Goal: Task Accomplishment & Management: Manage account settings

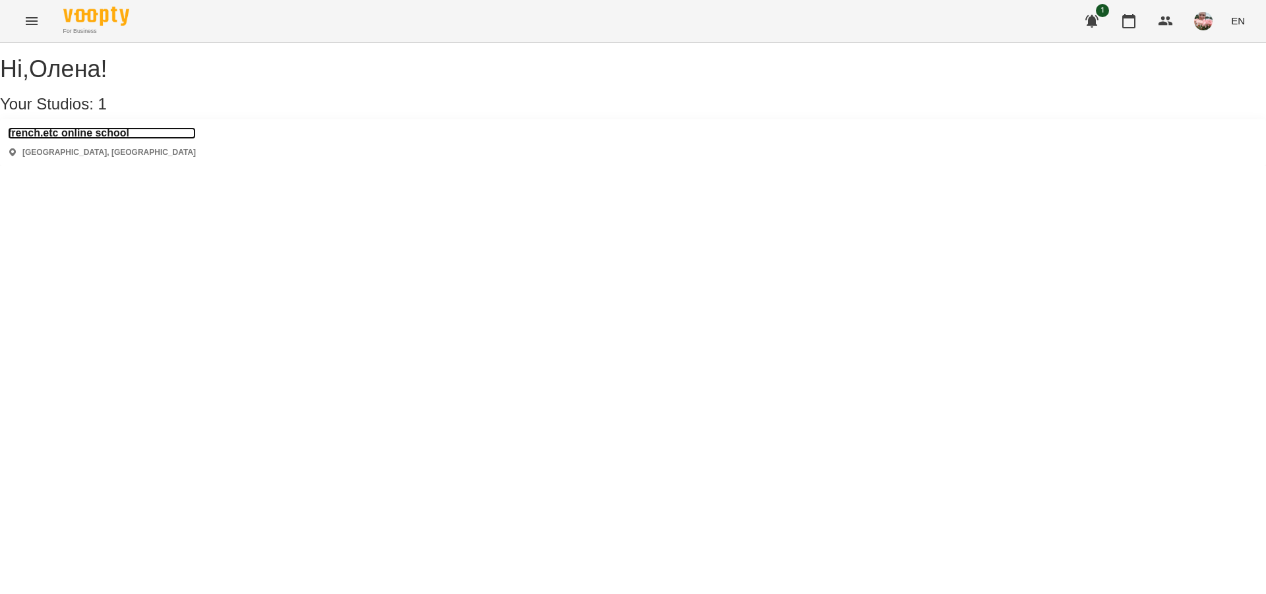
click at [127, 139] on h3 "french.etc online school" at bounding box center [102, 133] width 188 height 12
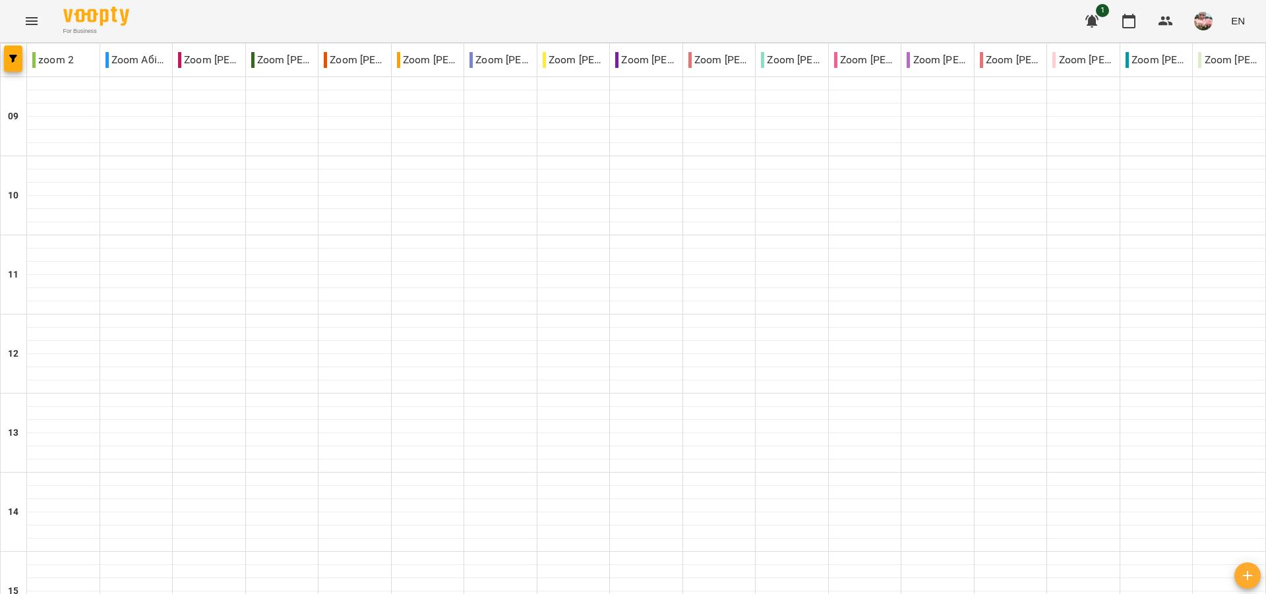
type input "**********"
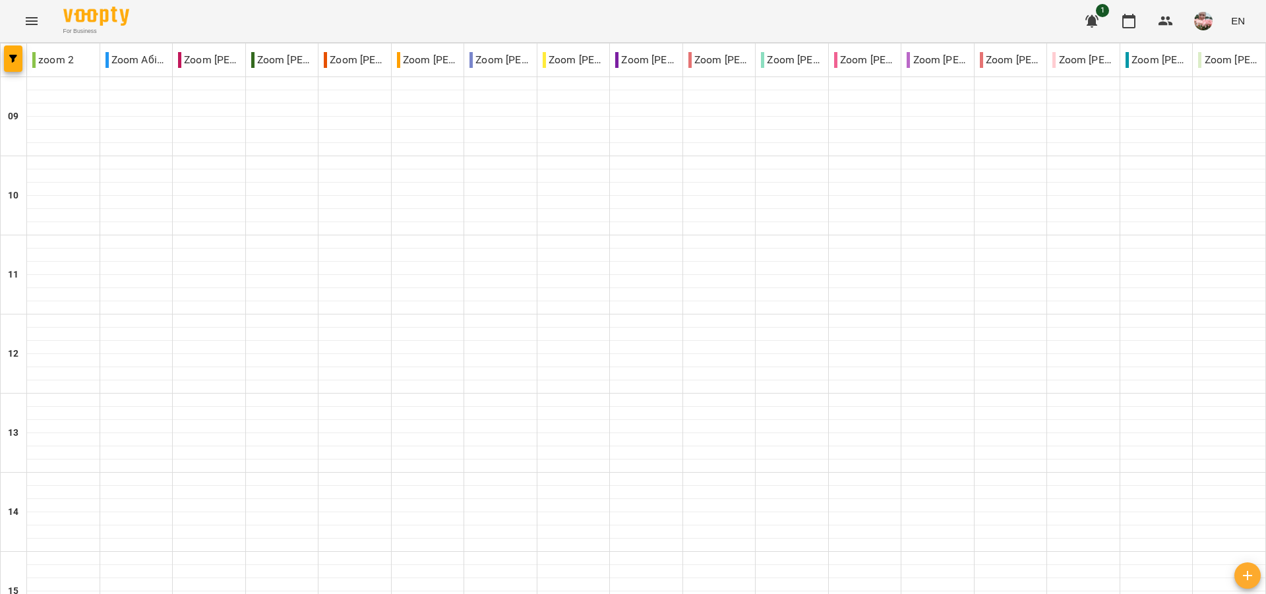
type input "**********"
click at [222, 60] on p "Zoom [PERSON_NAME]" at bounding box center [209, 60] width 62 height 16
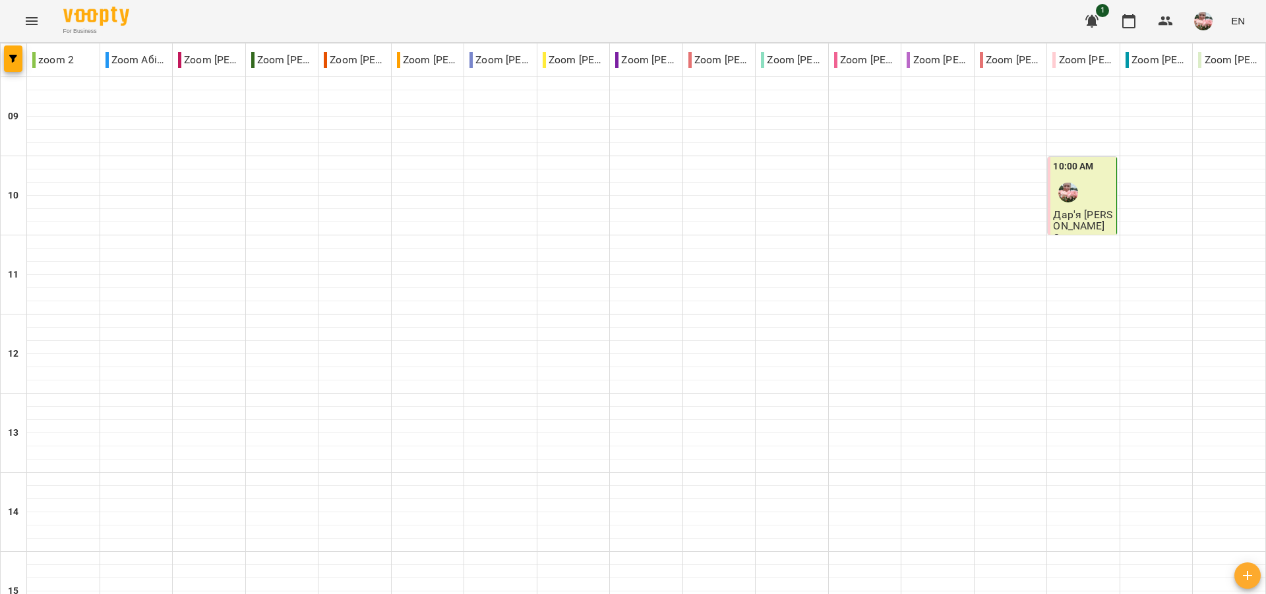
click at [286, 60] on p "Zoom [PERSON_NAME]" at bounding box center [282, 60] width 62 height 16
click at [356, 60] on p "Zoom [PERSON_NAME]" at bounding box center [355, 60] width 62 height 16
click at [412, 60] on p "Zoom [PERSON_NAME]" at bounding box center [428, 60] width 62 height 16
click at [499, 54] on p "Zoom [PERSON_NAME]" at bounding box center [501, 60] width 62 height 16
click at [565, 64] on p "Zoom [PERSON_NAME]" at bounding box center [574, 60] width 62 height 16
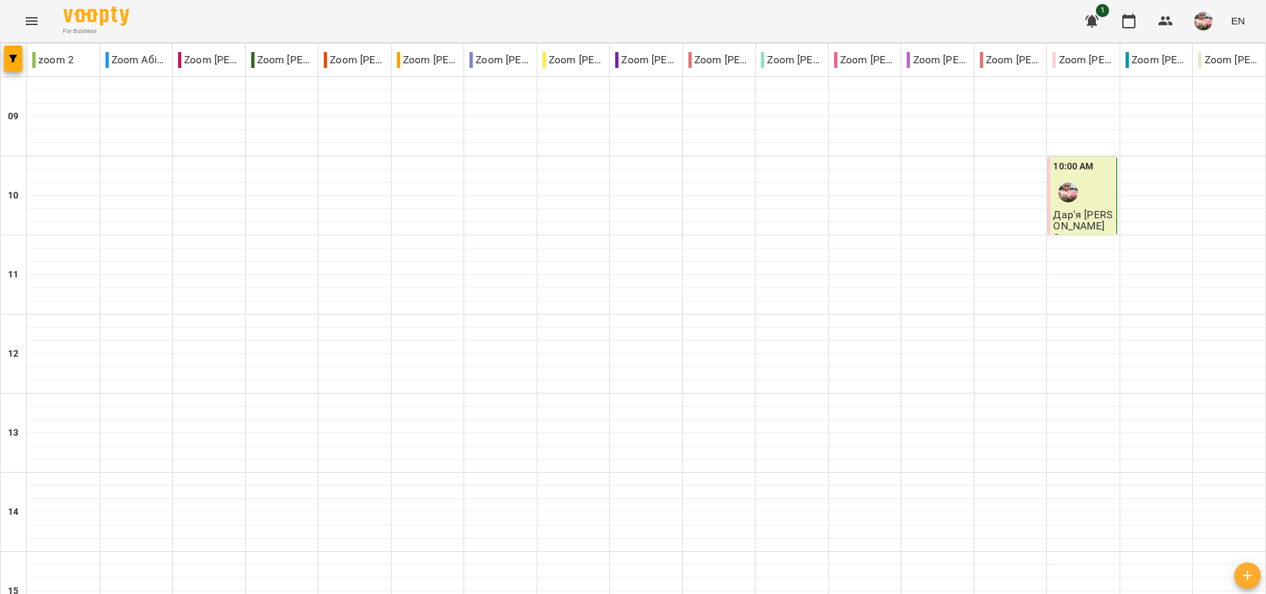
click at [635, 63] on p "Zoom [PERSON_NAME]" at bounding box center [646, 60] width 62 height 16
click at [732, 62] on p "Zoom [PERSON_NAME]" at bounding box center [720, 60] width 62 height 16
click at [792, 61] on p "Zoom [PERSON_NAME]" at bounding box center [792, 60] width 62 height 16
click at [861, 61] on p "Zoom [PERSON_NAME]" at bounding box center [865, 60] width 62 height 16
click at [941, 63] on p "Zoom [PERSON_NAME]" at bounding box center [938, 60] width 62 height 16
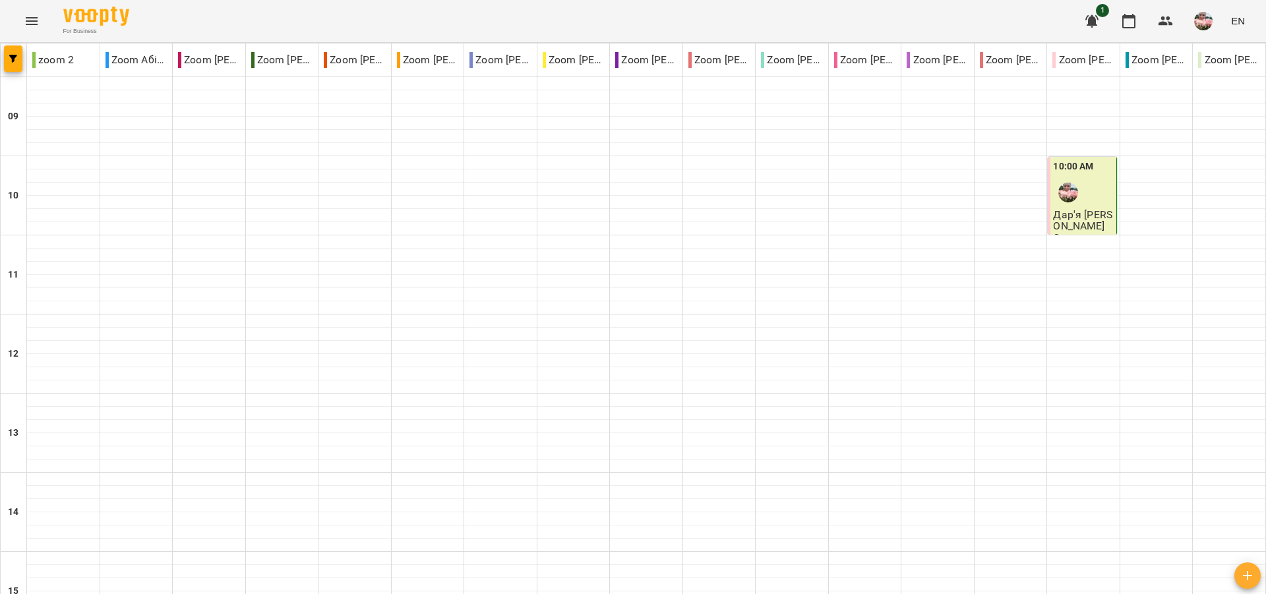
click at [999, 61] on p "Zoom [PERSON_NAME]" at bounding box center [1011, 60] width 62 height 16
click at [1065, 59] on p "Zoom [PERSON_NAME]" at bounding box center [1084, 60] width 62 height 16
click at [1142, 60] on p "Zoom [PERSON_NAME]" at bounding box center [1157, 60] width 62 height 16
click at [1220, 60] on p "Zoom [PERSON_NAME]" at bounding box center [1230, 60] width 62 height 16
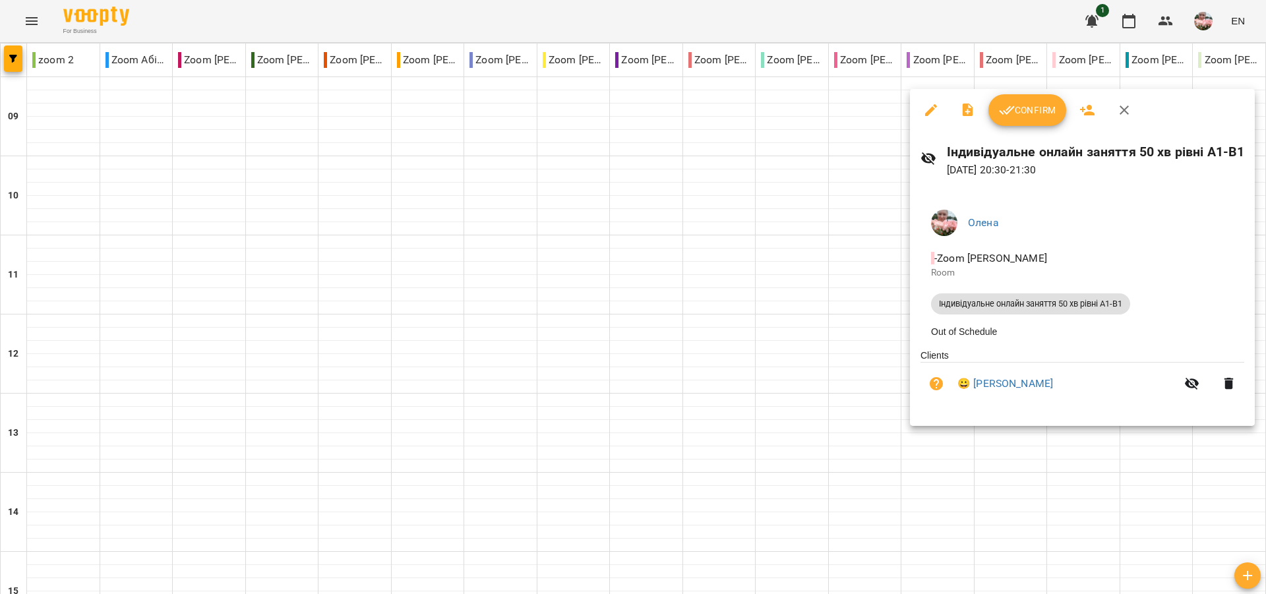
click at [751, 359] on div at bounding box center [633, 297] width 1266 height 594
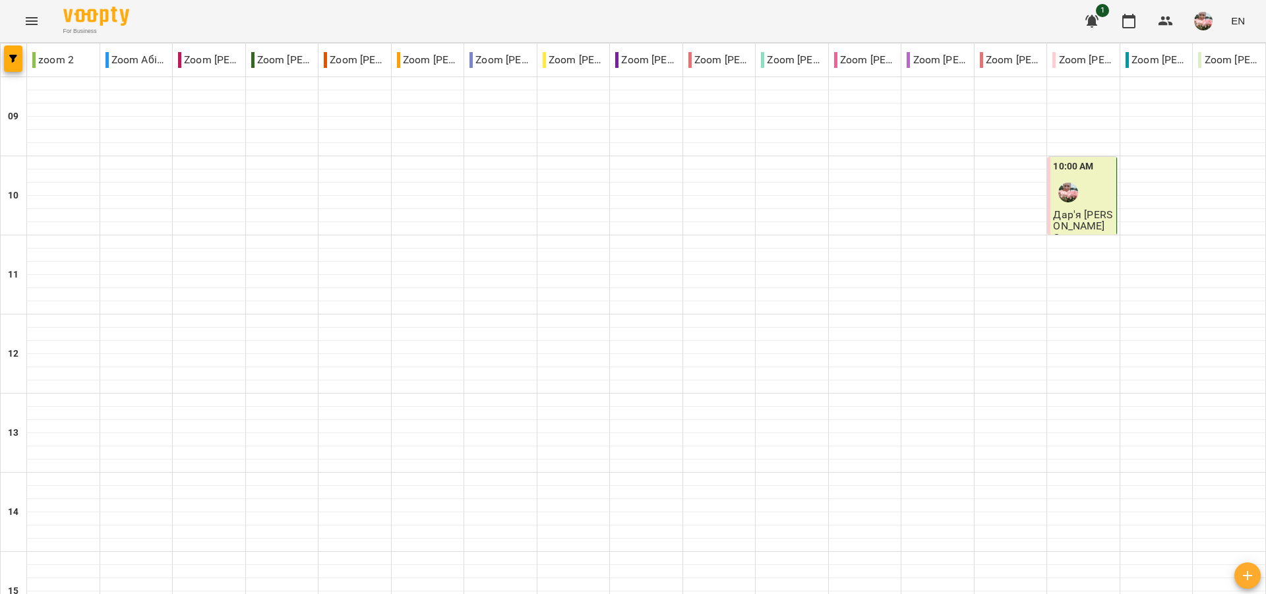
type input "**********"
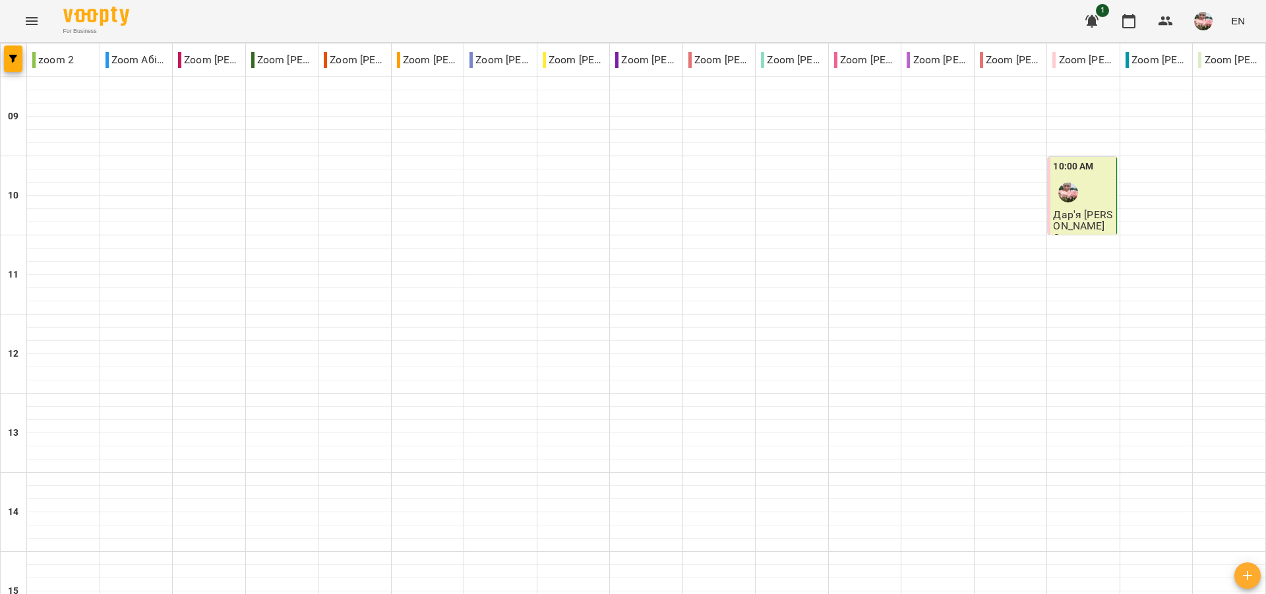
type input "**********"
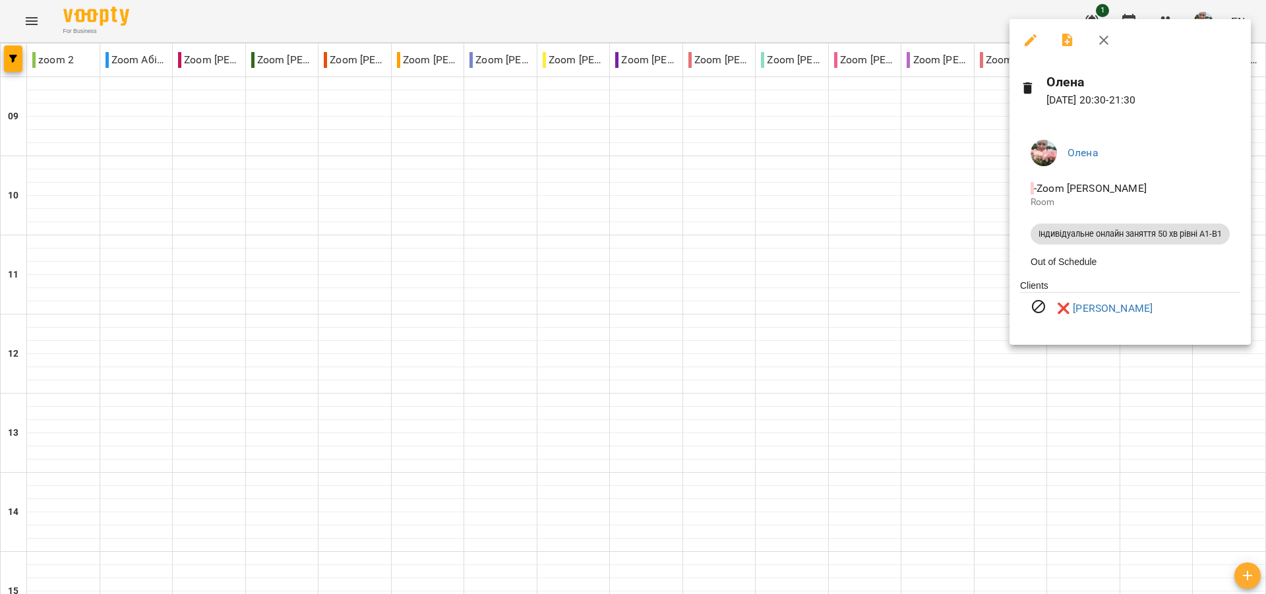
click at [1001, 365] on div at bounding box center [633, 297] width 1266 height 594
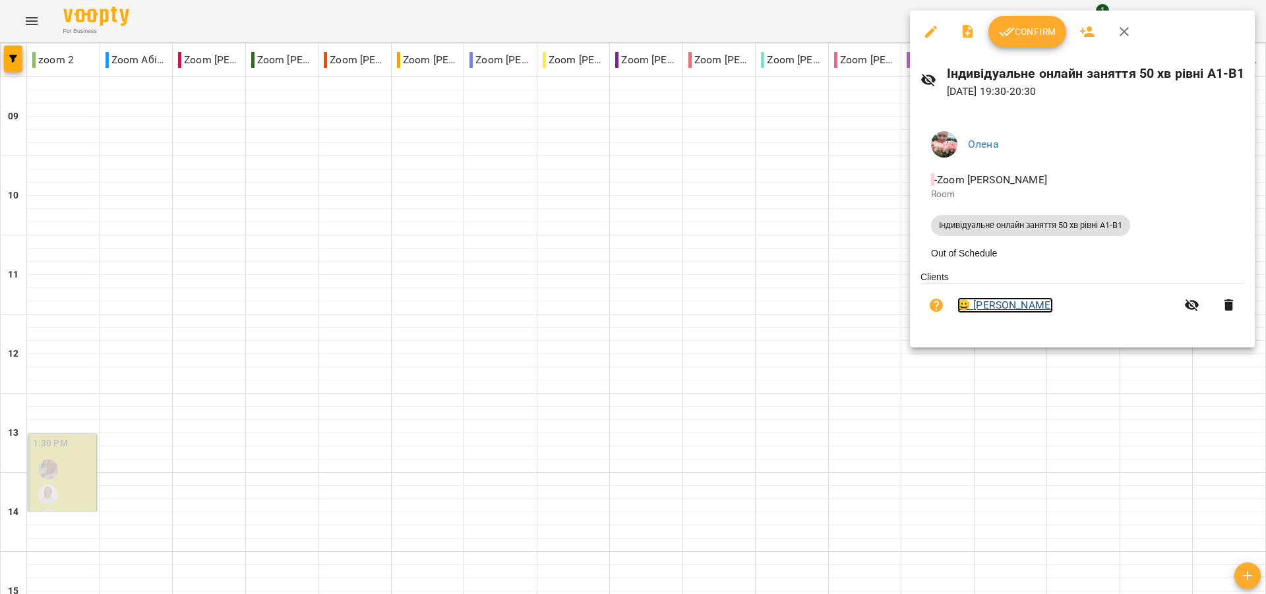
click at [1038, 307] on link "😀 [PERSON_NAME]" at bounding box center [1006, 305] width 96 height 16
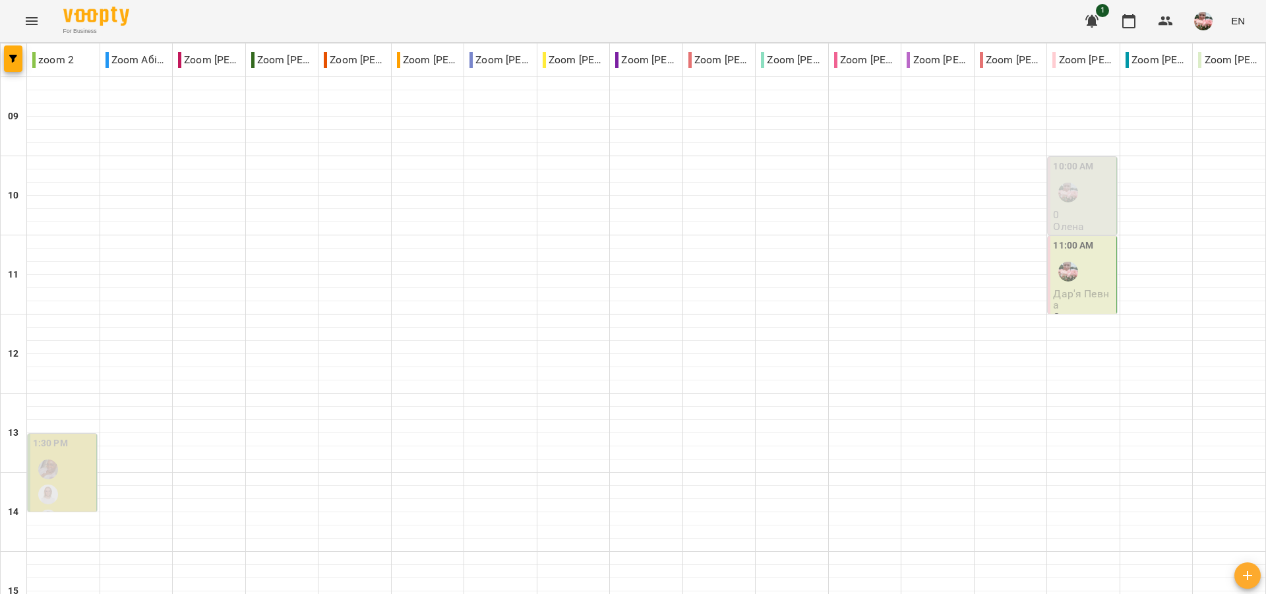
scroll to position [679, 0]
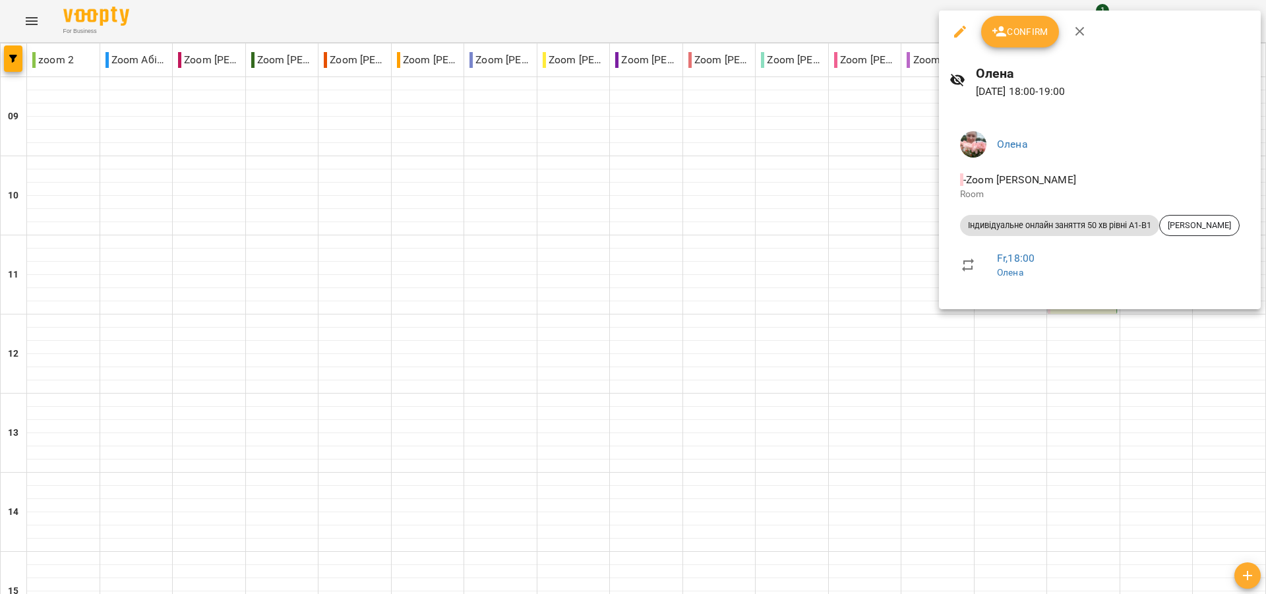
click at [830, 343] on div at bounding box center [633, 297] width 1266 height 594
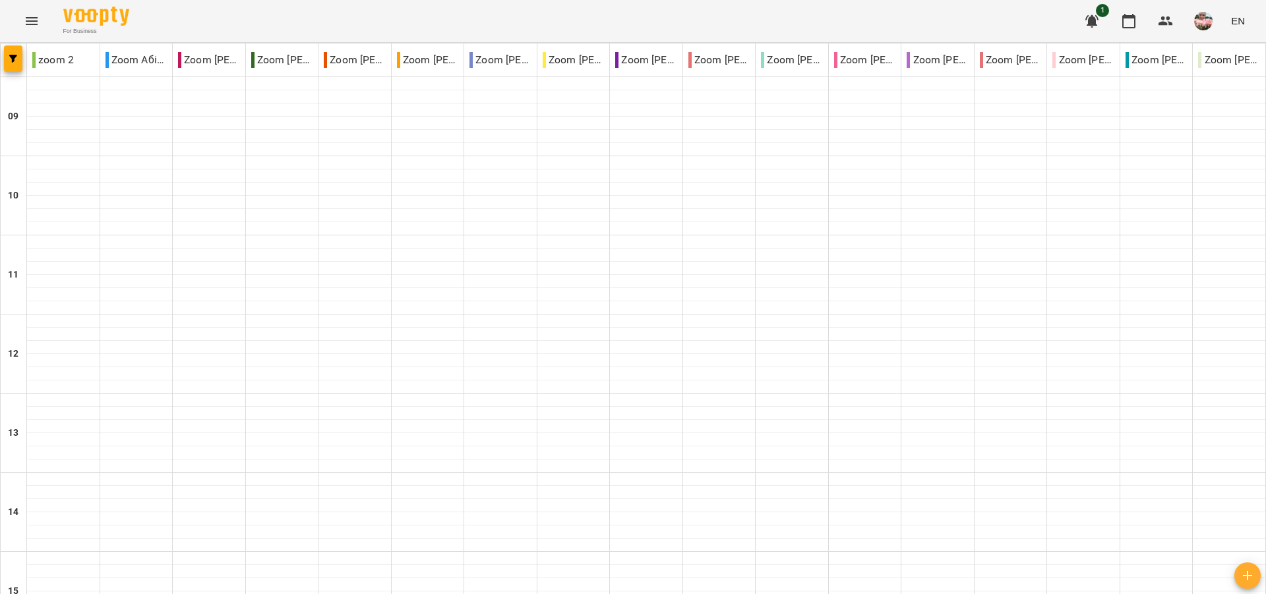
type input "**********"
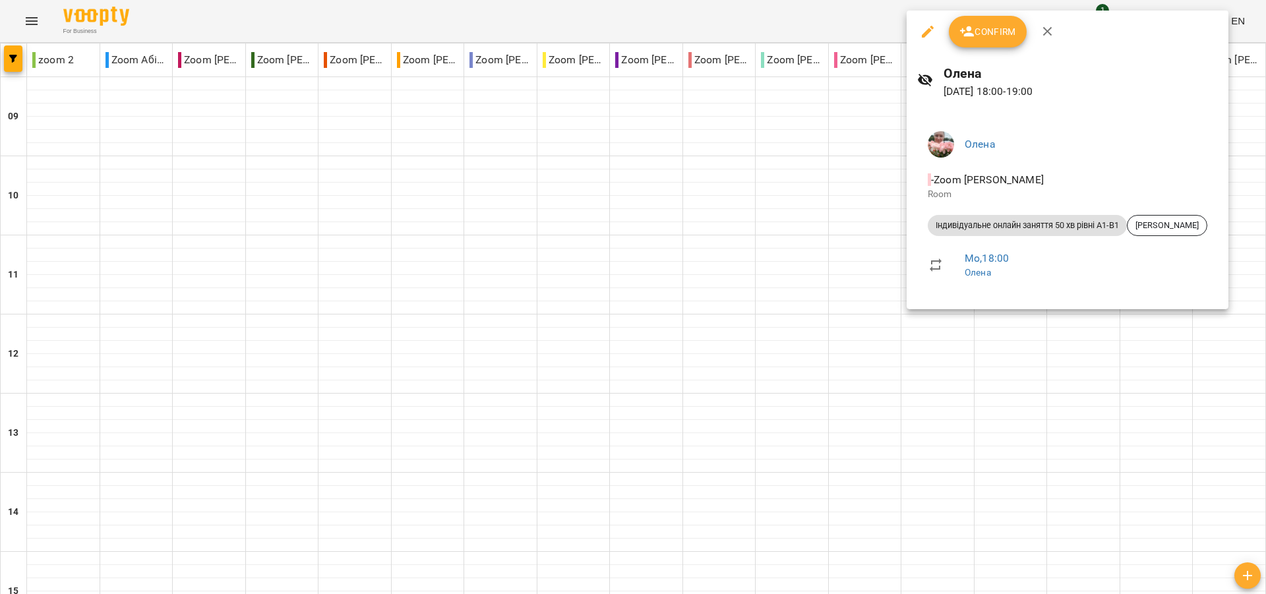
click at [813, 294] on div at bounding box center [633, 297] width 1266 height 594
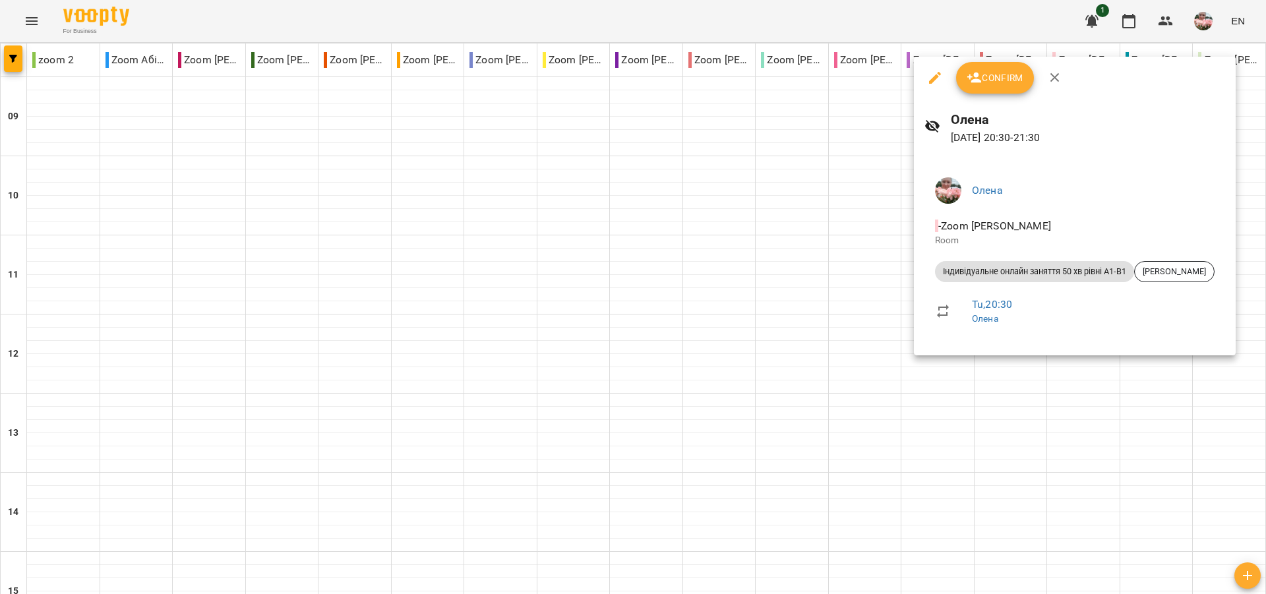
click at [1058, 385] on div at bounding box center [633, 297] width 1266 height 594
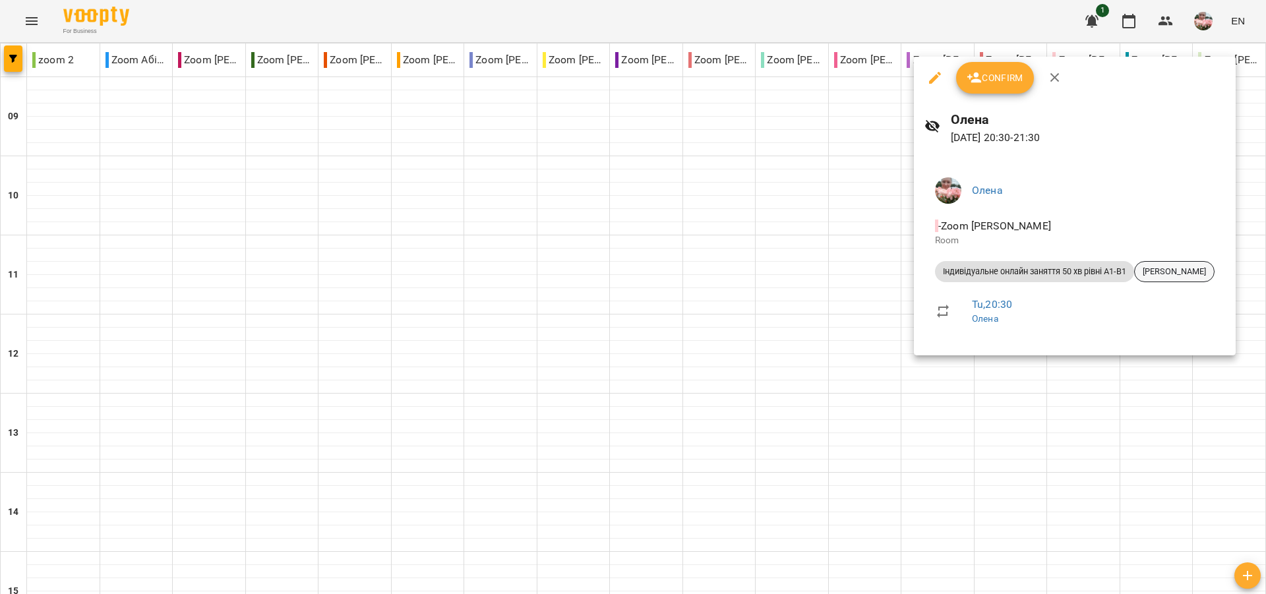
click at [1181, 270] on span "[PERSON_NAME]" at bounding box center [1174, 272] width 79 height 12
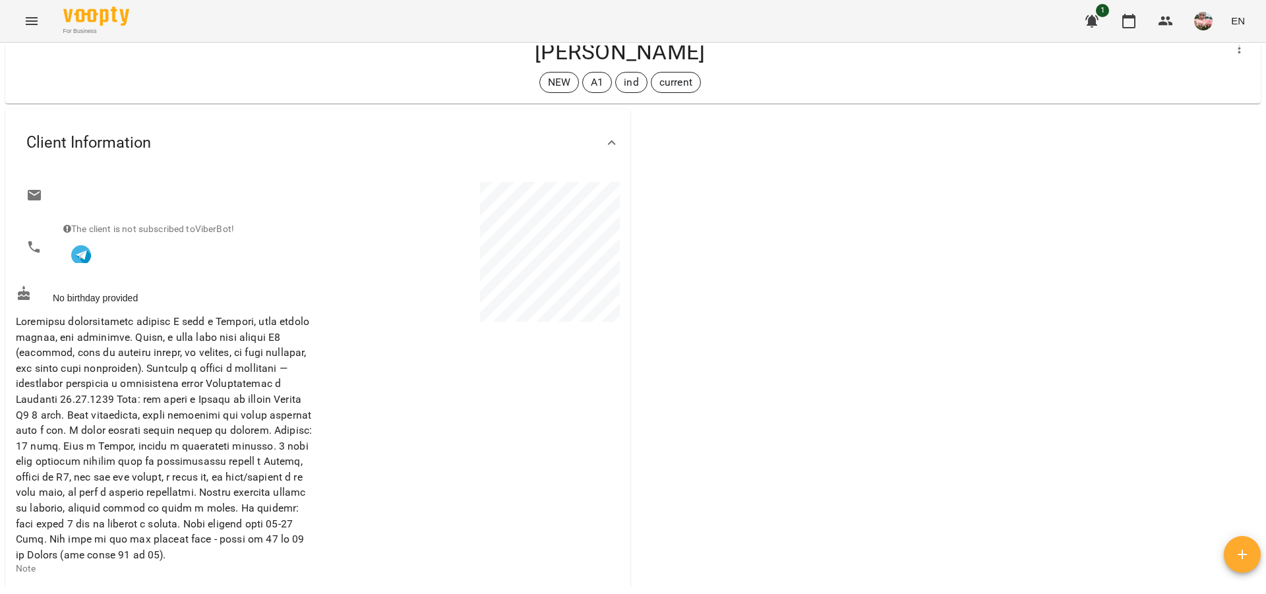
scroll to position [226, 0]
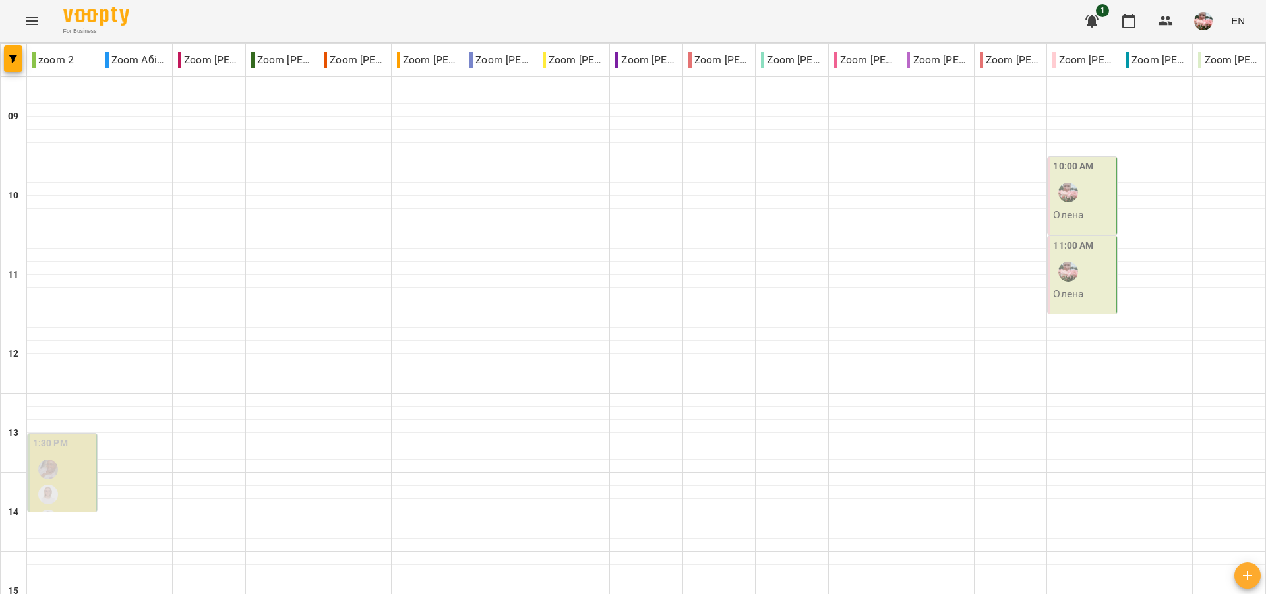
scroll to position [679, 0]
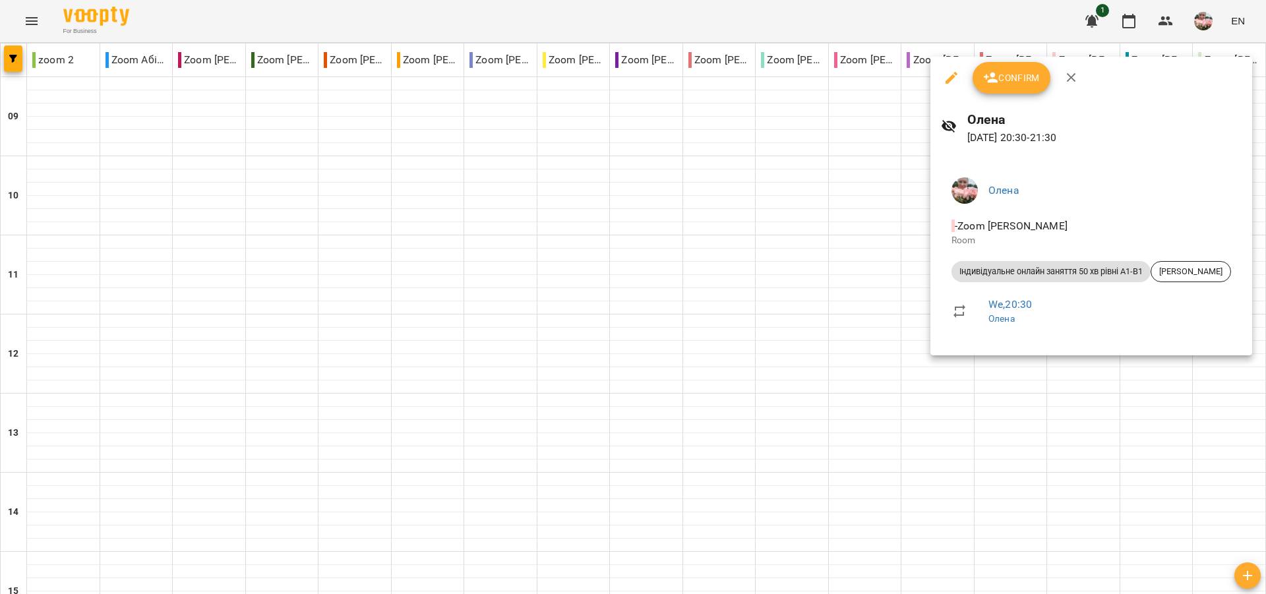
click at [685, 523] on div at bounding box center [633, 297] width 1266 height 594
